Goal: Use online tool/utility: Utilize a website feature to perform a specific function

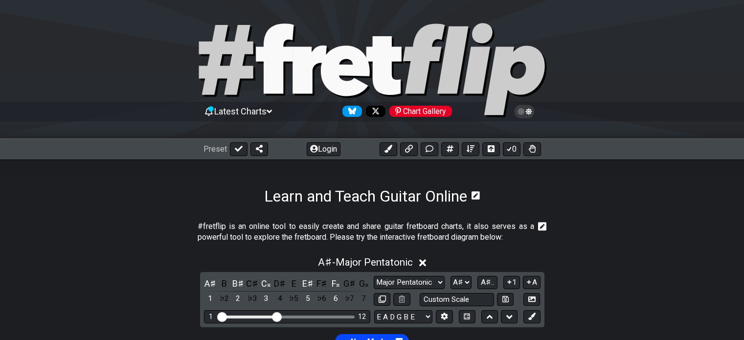
select select "Major Pentatonic"
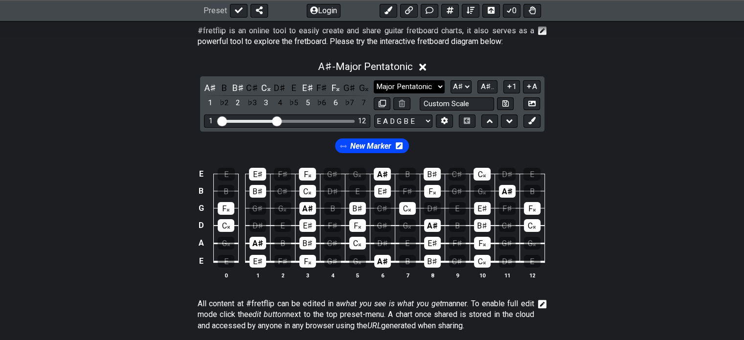
click at [429, 85] on select "Minor Pentatonic Click to edit Minor Pentatonic Major Pentatonic Minor Blues Ma…" at bounding box center [409, 86] width 70 height 13
click at [465, 85] on select "A♭ A A♯ B♭ B C C♯ D♭ D D♯ E♭ E F F♯ G♭ G G♯" at bounding box center [461, 86] width 21 height 13
select select "Bb"
click at [451, 80] on select "A♭ A A♯ B♭ B C C♯ D♭ D D♯ E♭ E F F♯ G♭ G G♯" at bounding box center [461, 86] width 21 height 13
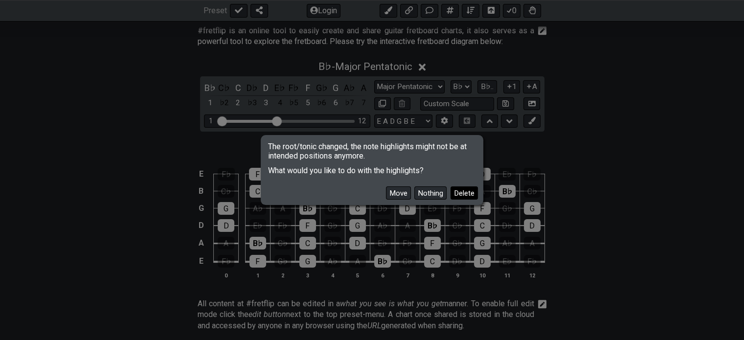
click at [462, 193] on button "Delete" at bounding box center [464, 192] width 27 height 13
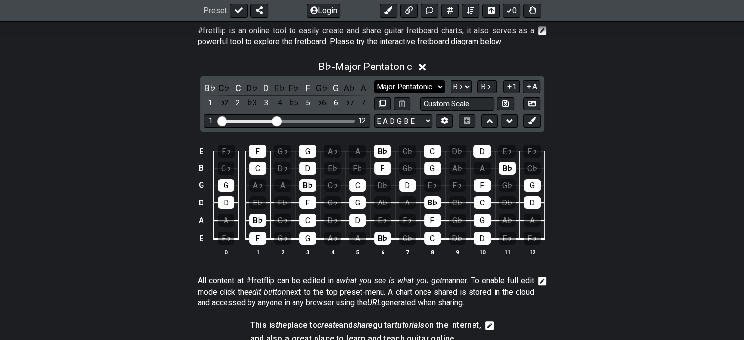
click at [428, 81] on select "Minor Pentatonic Click to edit Minor Pentatonic Major Pentatonic Minor Blues Ma…" at bounding box center [409, 86] width 70 height 13
click at [622, 146] on div "E F♭ F G♭ G A♭ A B♭ C♭ C D♭ D E♭ F♭ B C♭ C D♭ D E♭ F♭ F G♭ G A♭ A B♭ C♭ G G A♭ …" at bounding box center [372, 200] width 744 height 137
click at [536, 103] on button at bounding box center [532, 103] width 17 height 13
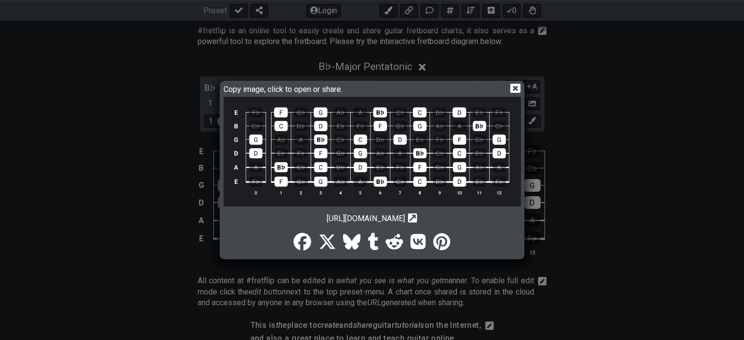
click at [417, 217] on icon "Copy url to clipboard" at bounding box center [412, 218] width 9 height 10
click at [406, 138] on img at bounding box center [372, 152] width 297 height 110
click at [514, 89] on icon at bounding box center [515, 88] width 10 height 10
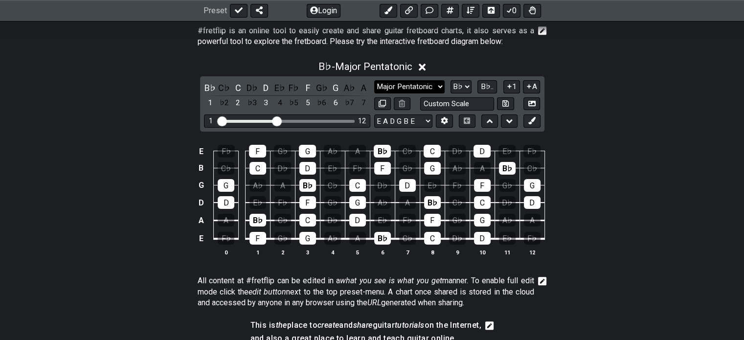
click at [429, 86] on select "Minor Pentatonic Click to edit Minor Pentatonic Major Pentatonic Minor Blues Ma…" at bounding box center [409, 86] width 70 height 13
click at [374, 80] on select "Minor Pentatonic Click to edit Minor Pentatonic Major Pentatonic Minor Blues Ma…" at bounding box center [409, 86] width 70 height 13
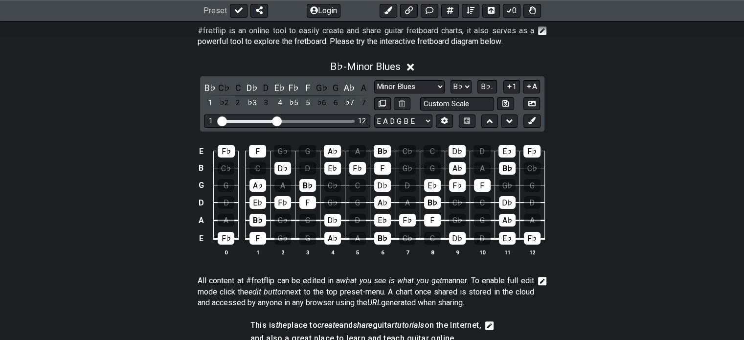
click at [505, 105] on icon at bounding box center [505, 103] width 6 height 6
click at [534, 103] on icon at bounding box center [531, 103] width 7 height 5
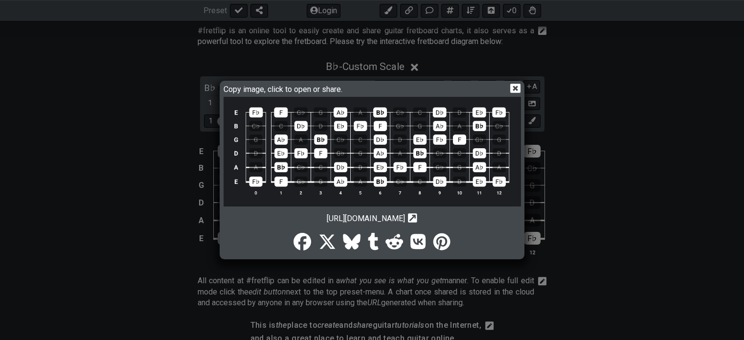
click at [417, 217] on icon "Copy url to clipboard" at bounding box center [412, 218] width 9 height 10
click at [399, 158] on img at bounding box center [372, 152] width 297 height 110
click at [515, 87] on icon at bounding box center [515, 88] width 10 height 10
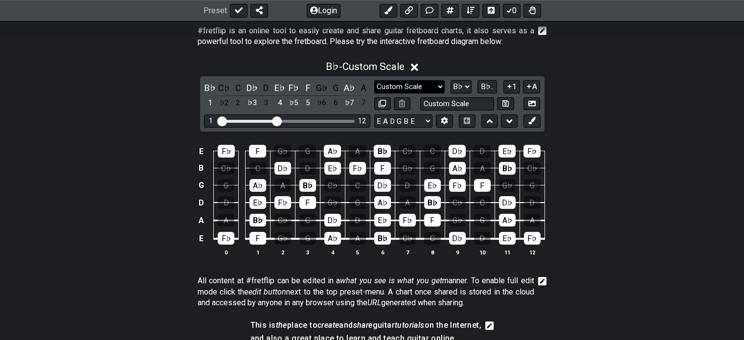
click at [425, 86] on select "Minor Pentatonic Custom Scale Minor Pentatonic Major Pentatonic Minor Blues Maj…" at bounding box center [409, 86] width 70 height 13
select select "Major Pentatonic"
click at [374, 80] on select "Minor Pentatonic Custom Scale Minor Pentatonic Major Pentatonic Minor Blues Maj…" at bounding box center [409, 86] width 70 height 13
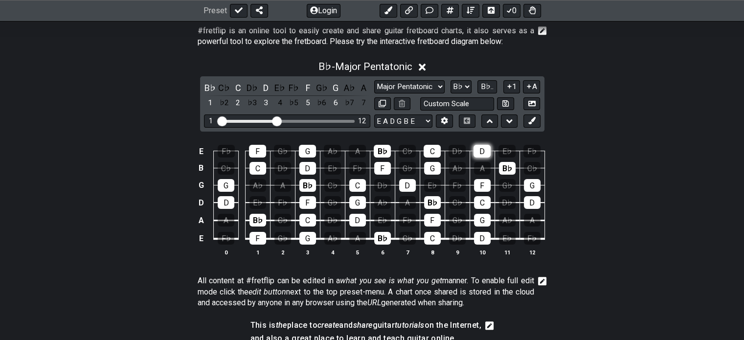
click at [479, 149] on div "D" at bounding box center [482, 151] width 17 height 13
click at [266, 86] on div "D" at bounding box center [266, 87] width 13 height 13
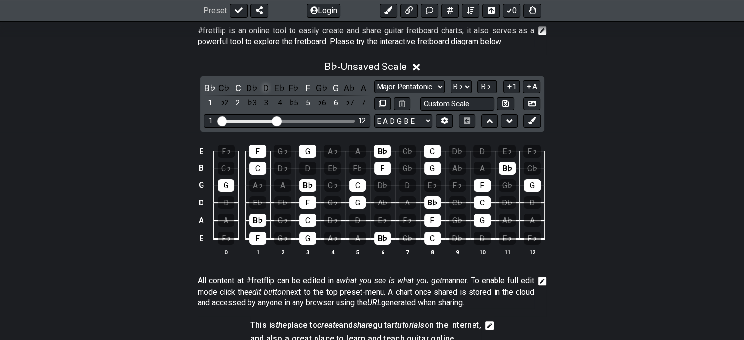
click at [267, 87] on div "D" at bounding box center [266, 87] width 13 height 13
